Goal: Obtain resource: Obtain resource

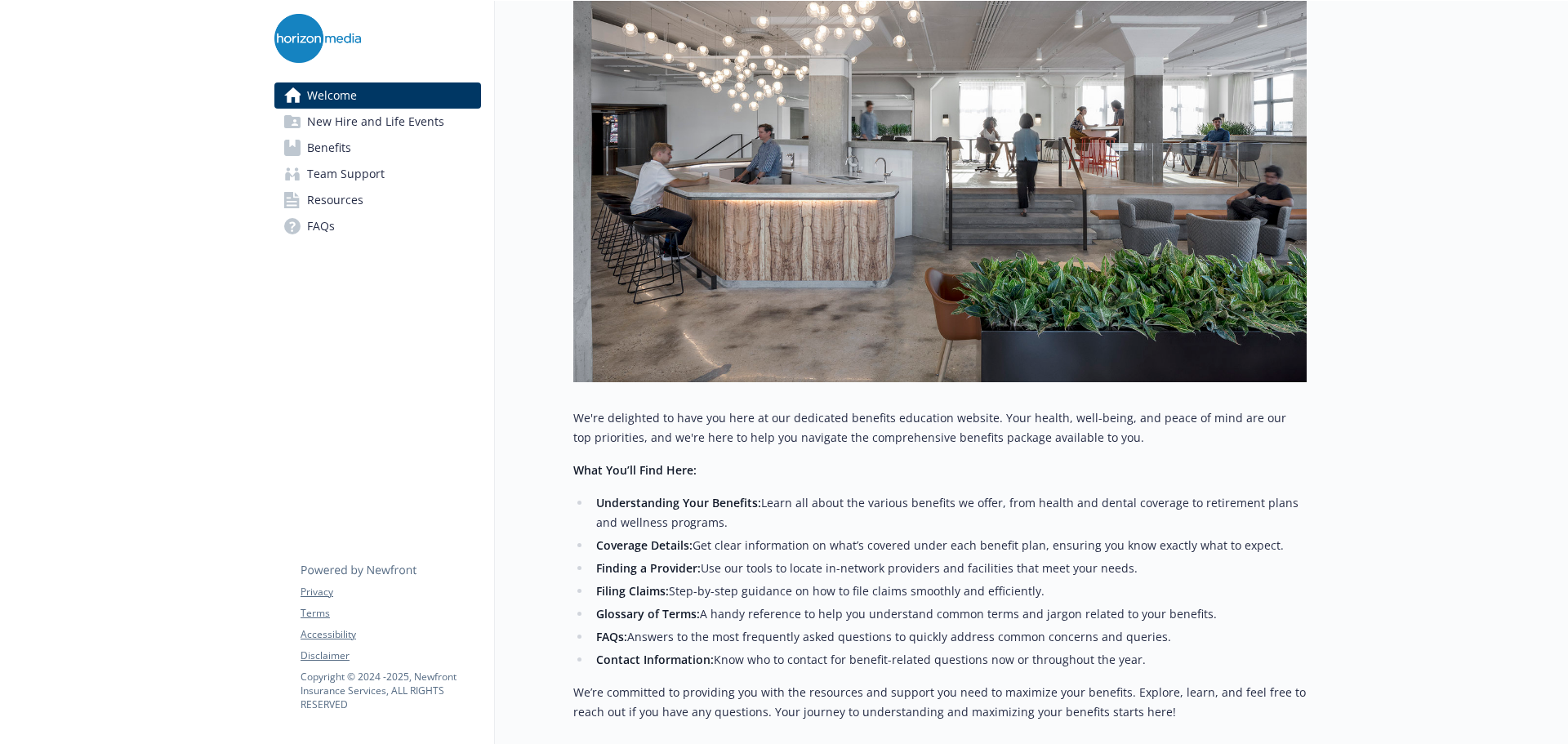
scroll to position [56, 0]
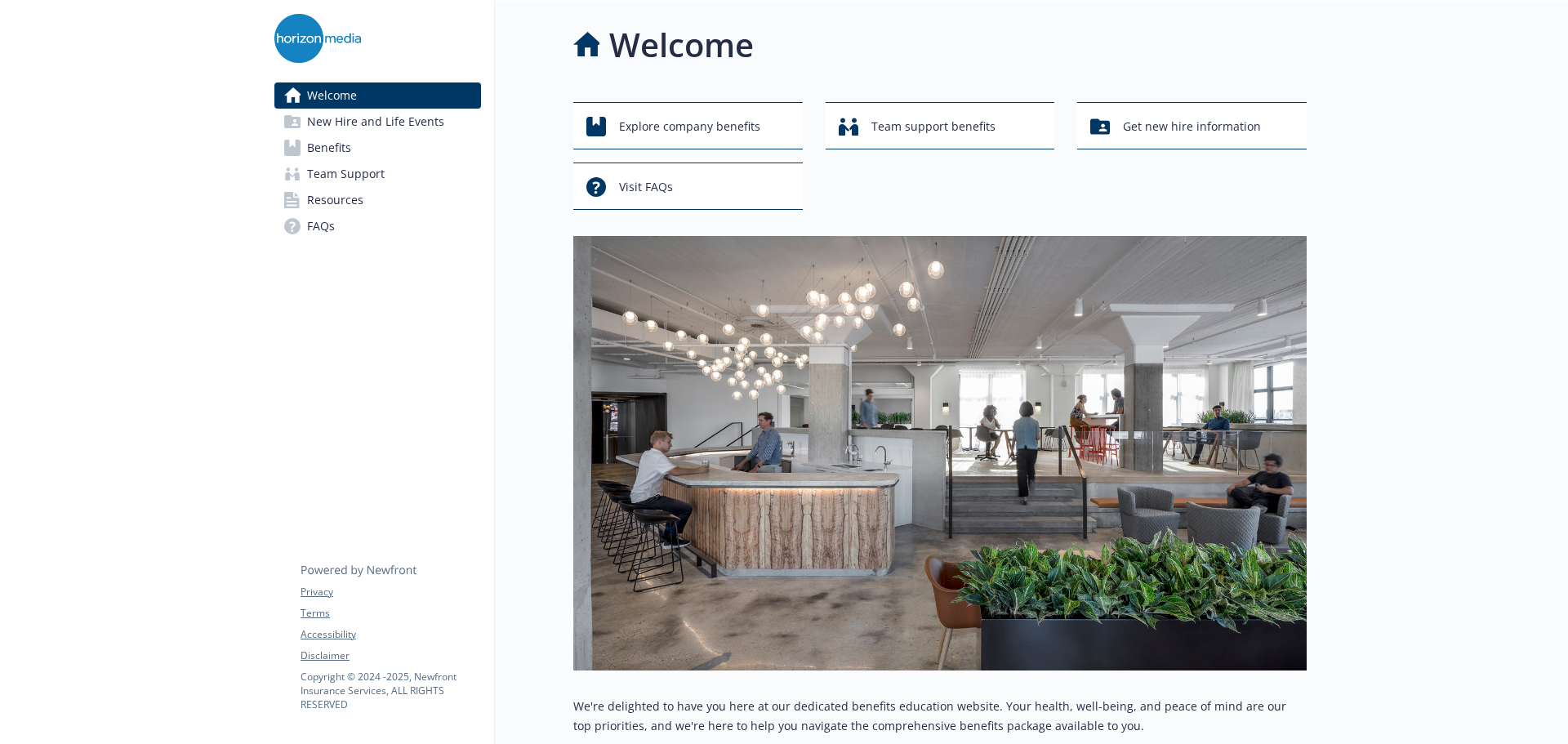
click at [355, 126] on span "New Hire and Life Events" at bounding box center [376, 121] width 138 height 26
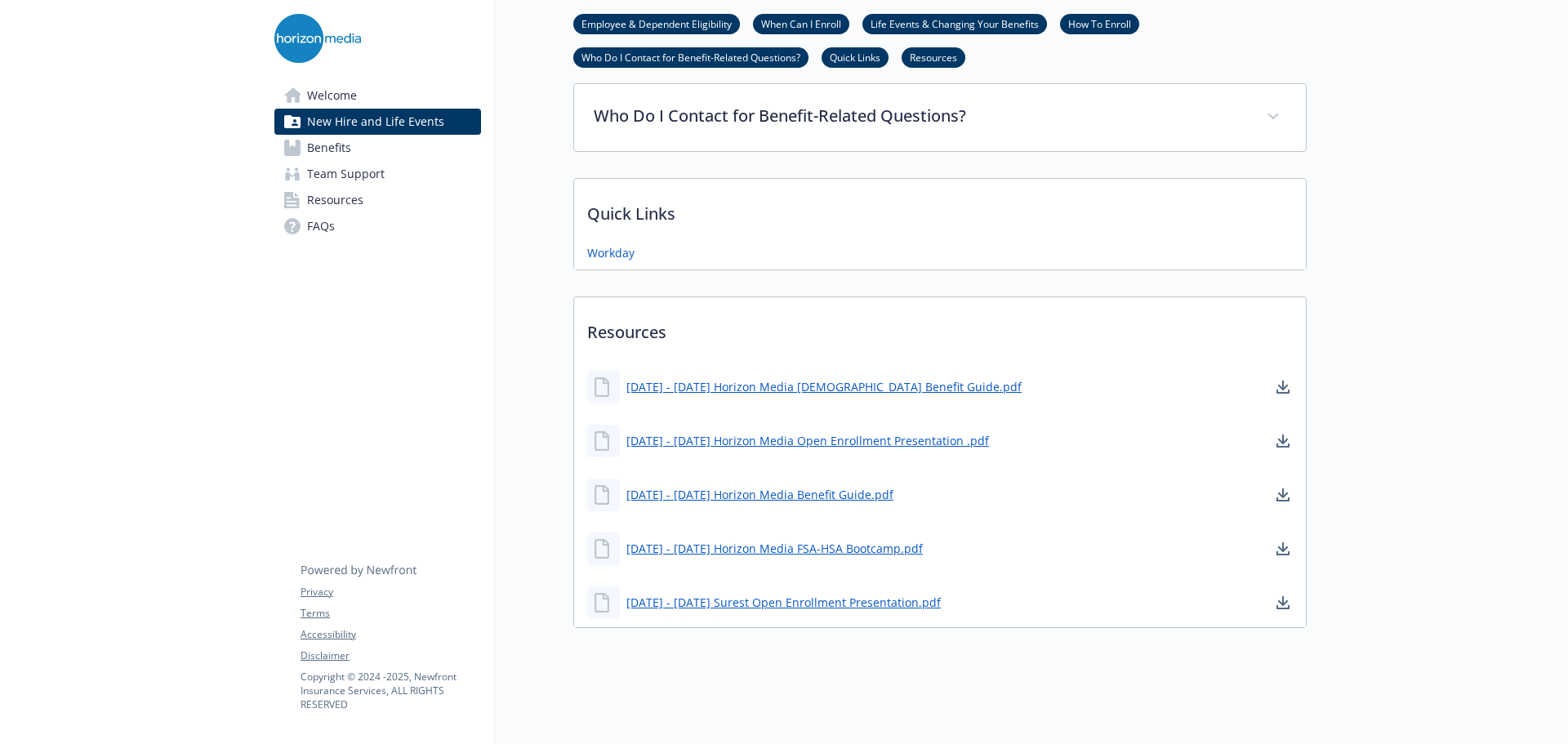
scroll to position [857, 0]
click at [768, 483] on link "2025 - 2026 Horizon Media Benefit Guide.pdf" at bounding box center [761, 493] width 270 height 21
